Goal: Task Accomplishment & Management: Complete application form

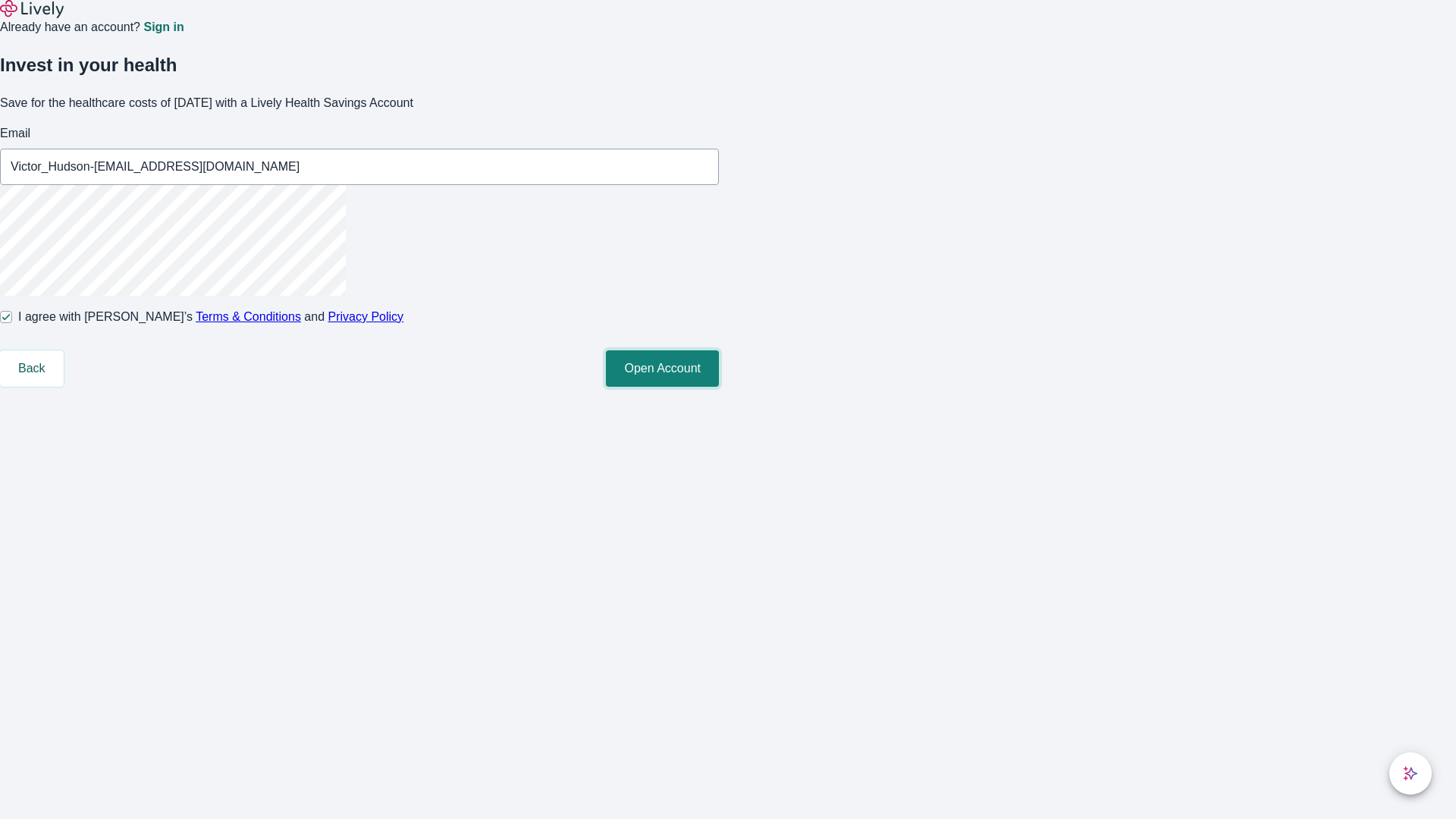
click at [719, 387] on button "Open Account" at bounding box center [662, 368] width 113 height 36
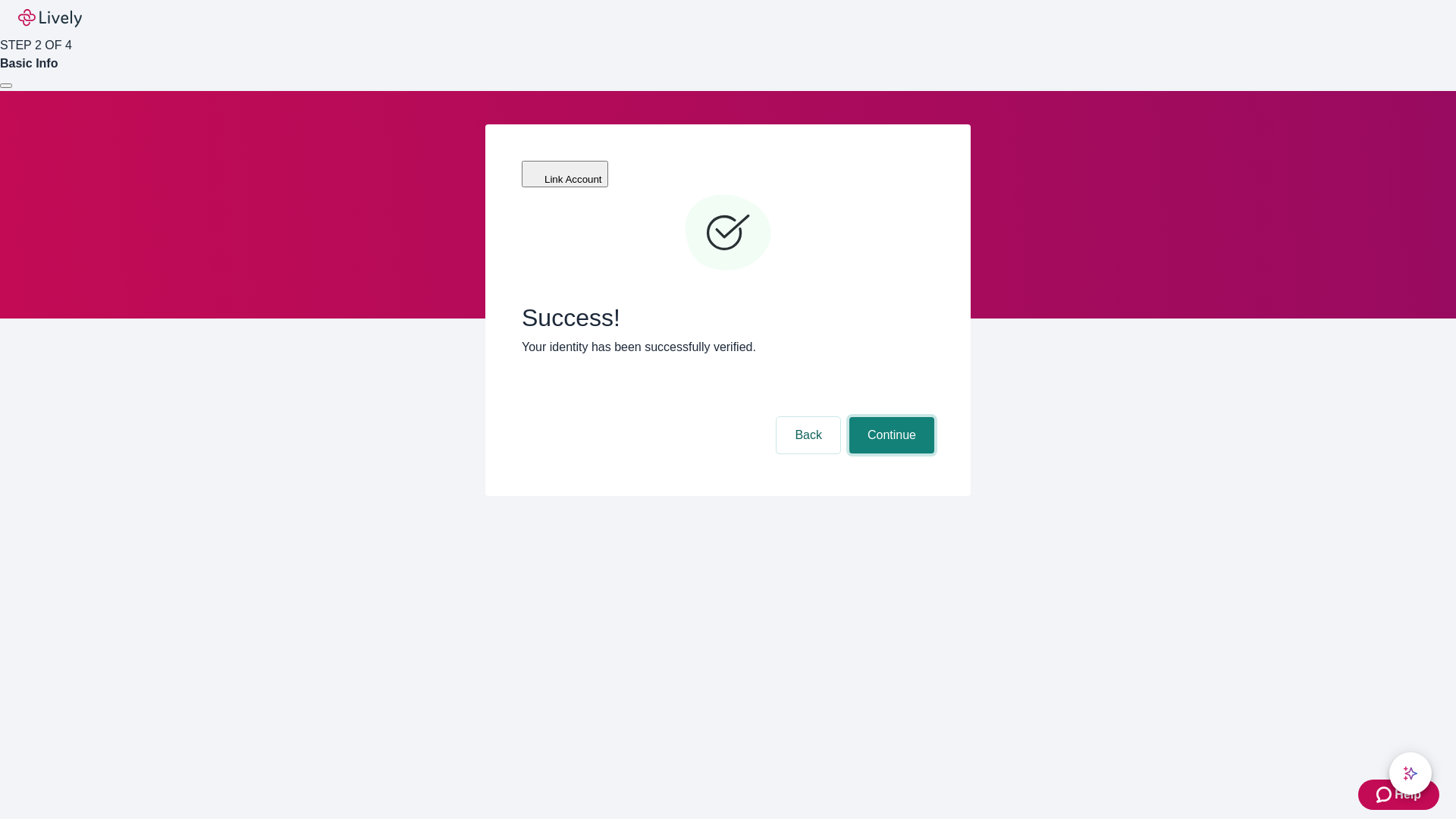
click at [890, 417] on button "Continue" at bounding box center [892, 435] width 85 height 36
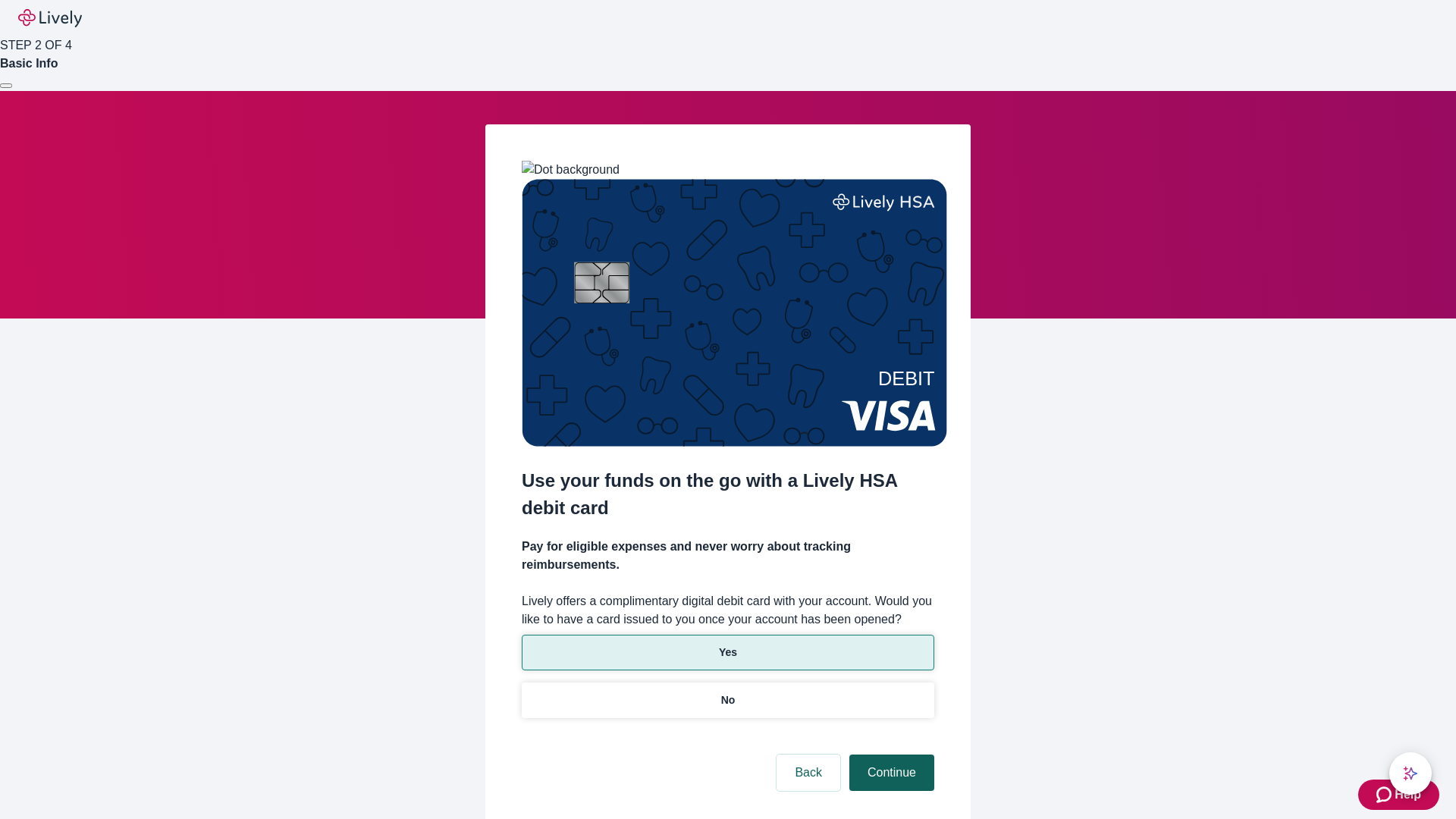
click at [727, 645] on p "Yes" at bounding box center [727, 653] width 18 height 16
click at [890, 755] on button "Continue" at bounding box center [892, 773] width 85 height 36
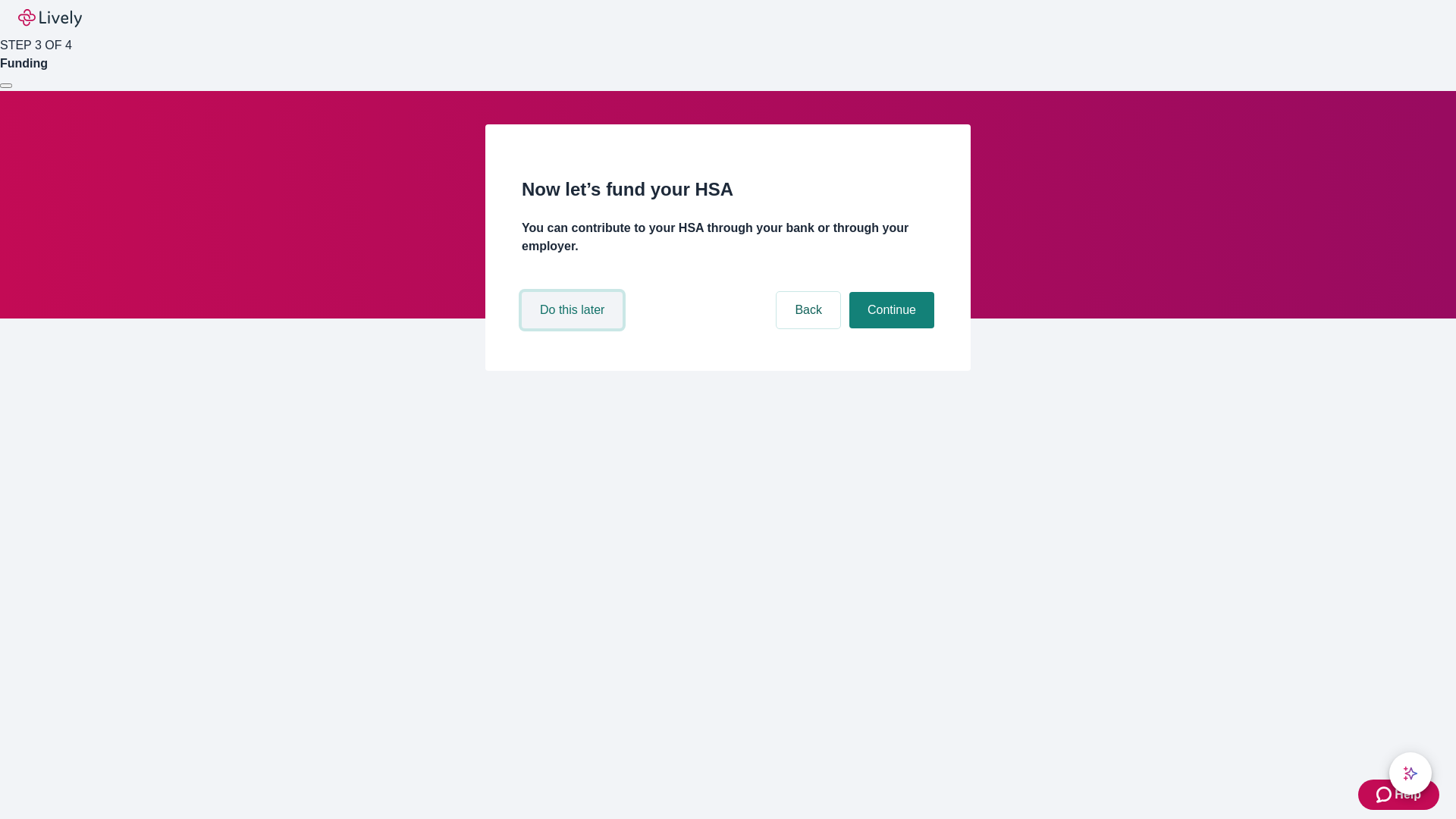
click at [574, 328] on button "Do this later" at bounding box center [572, 310] width 101 height 36
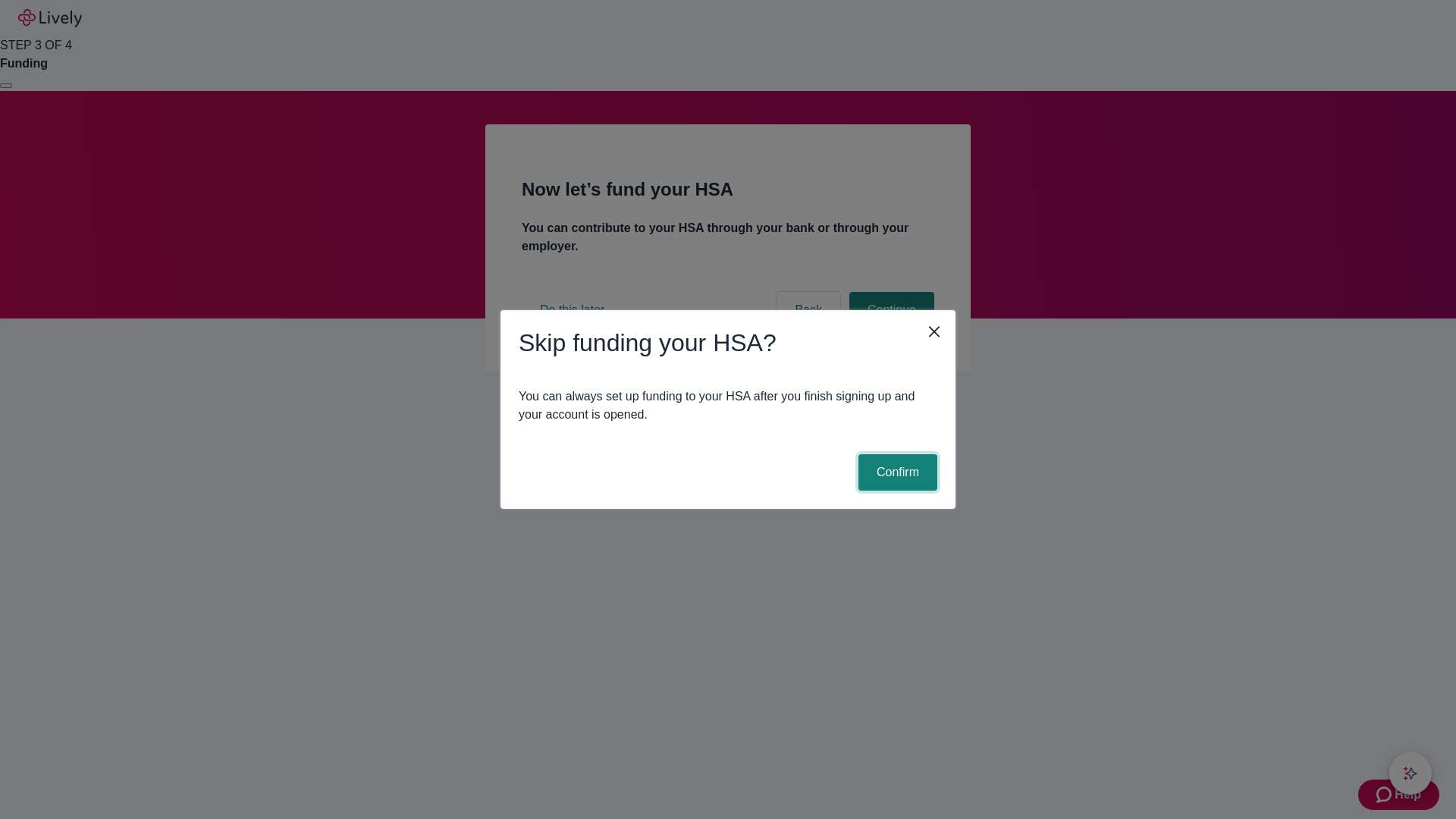
click at [896, 473] on button "Confirm" at bounding box center [898, 472] width 79 height 36
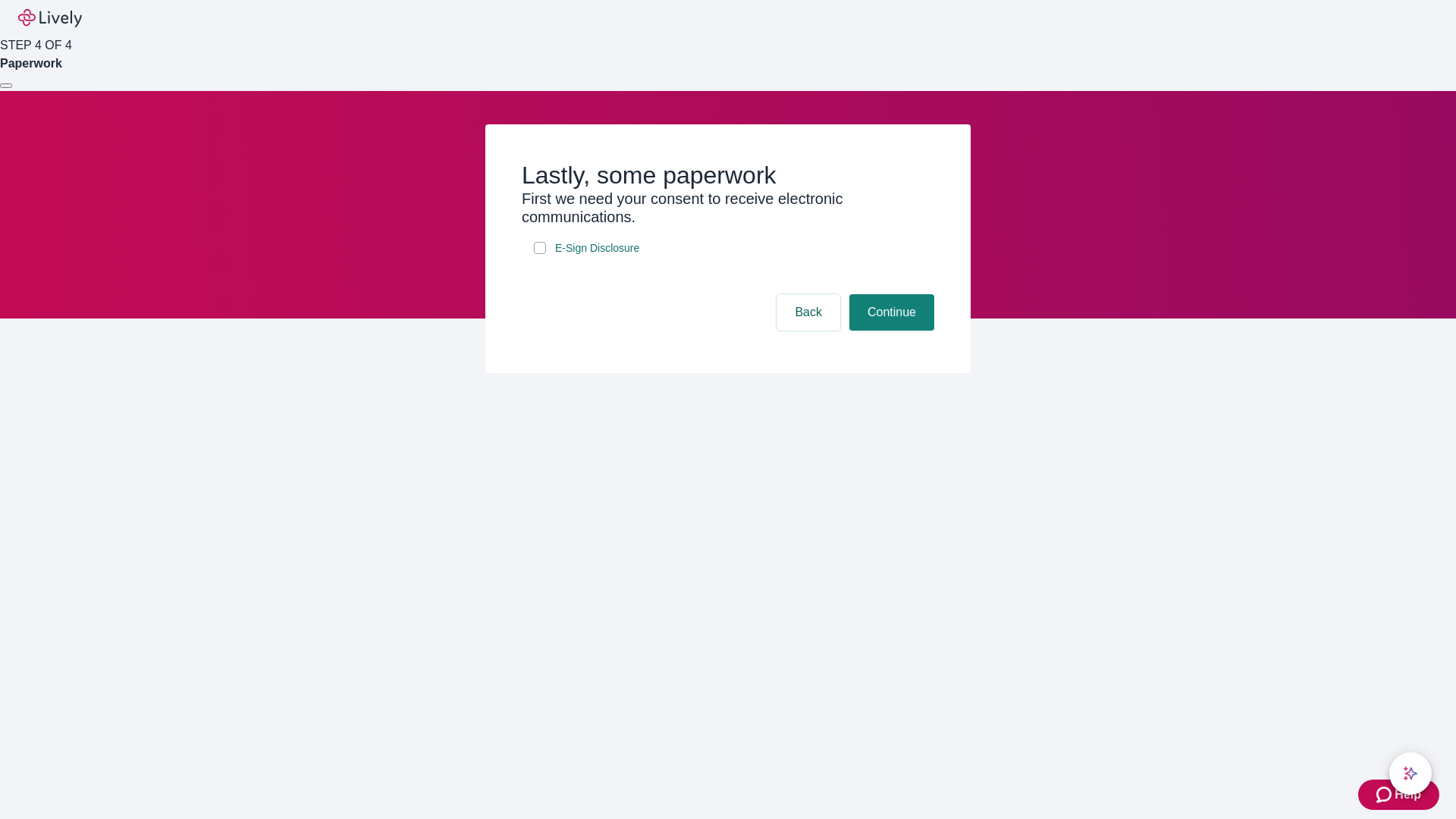
click at [540, 254] on input "E-Sign Disclosure" at bounding box center [540, 248] width 12 height 12
checkbox input "true"
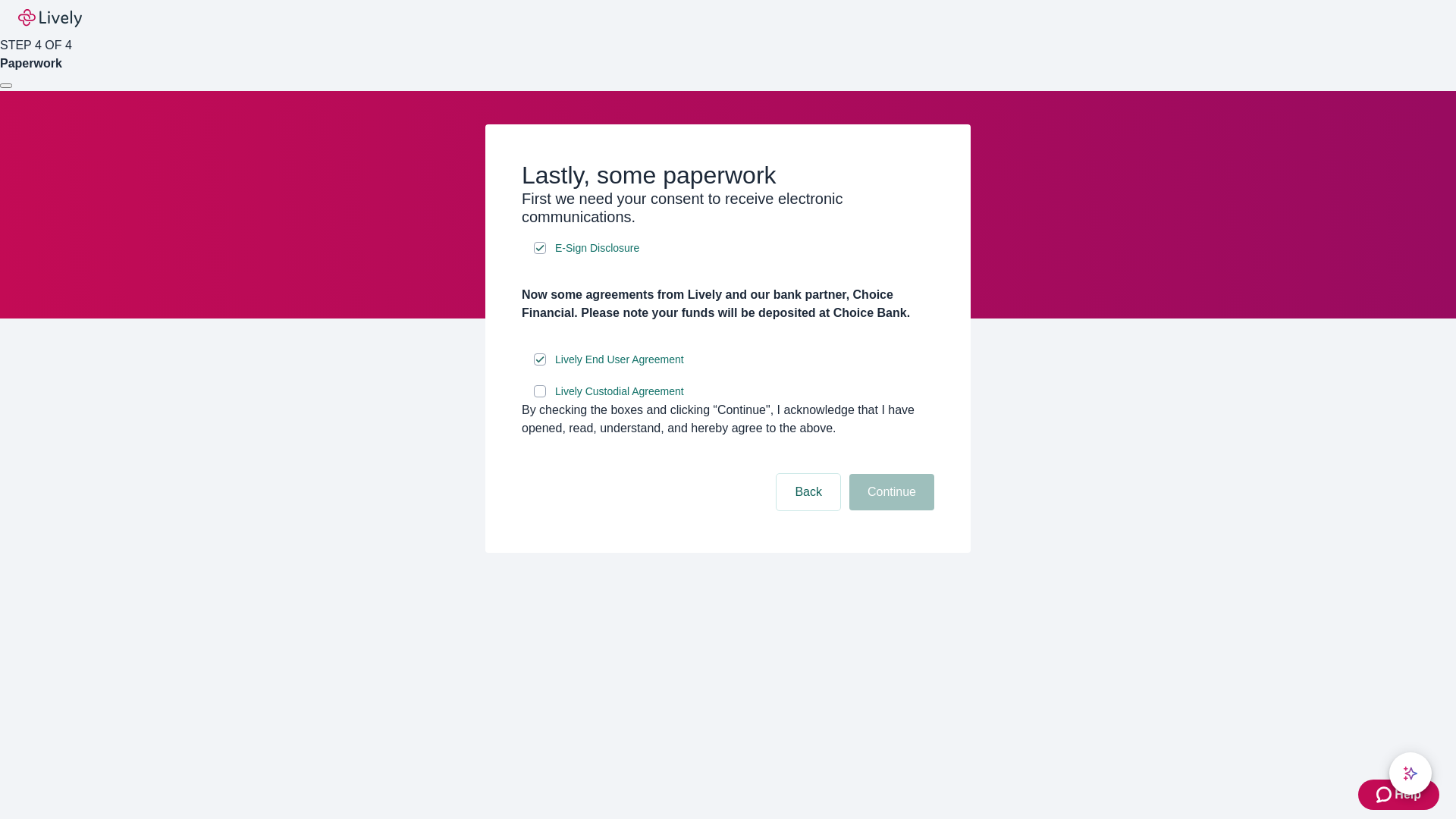
click at [540, 398] on input "Lively Custodial Agreement" at bounding box center [540, 392] width 12 height 12
checkbox input "true"
click at [890, 511] on button "Continue" at bounding box center [892, 492] width 85 height 36
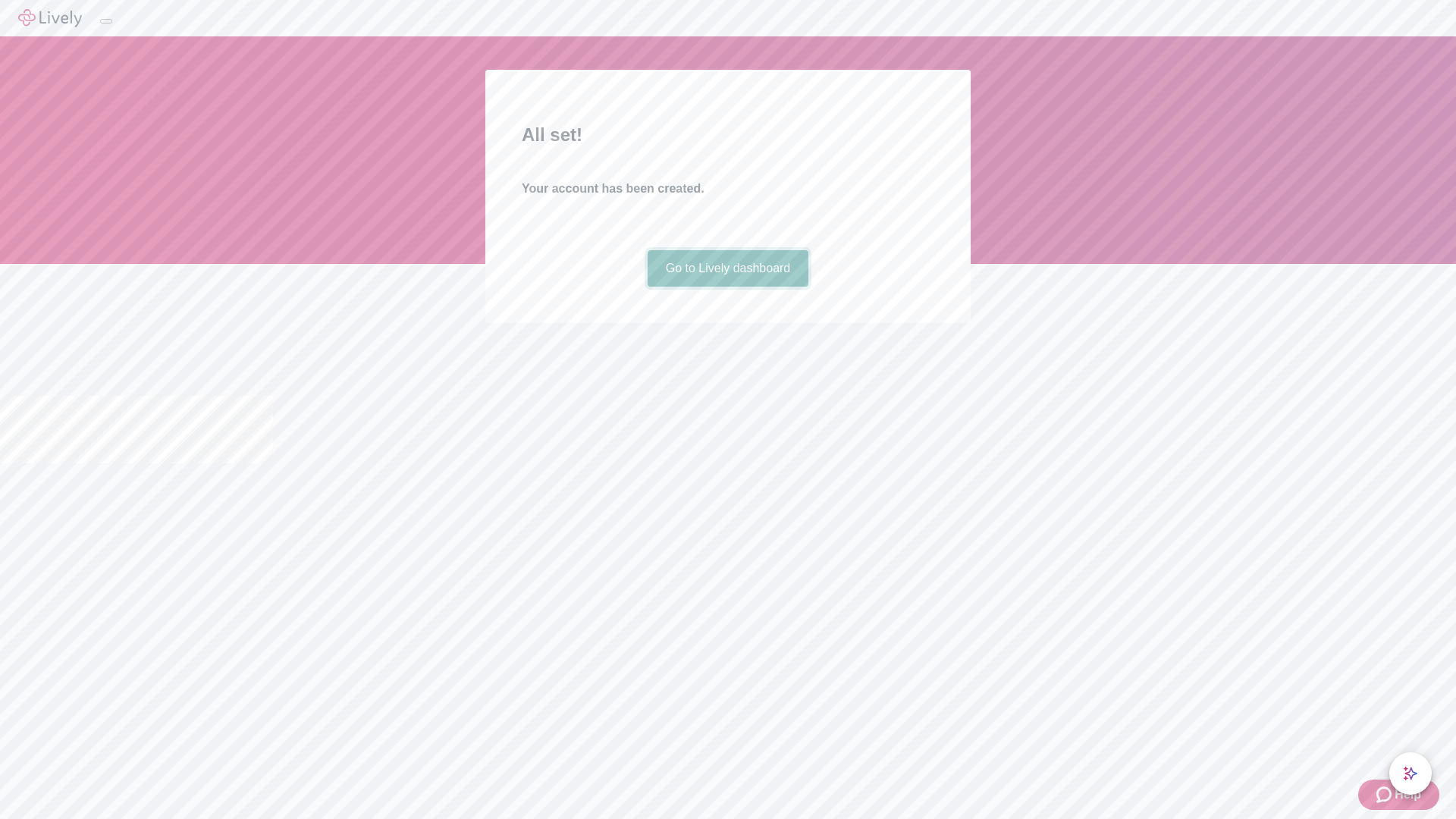
click at [727, 287] on link "Go to Lively dashboard" at bounding box center [728, 268] width 162 height 36
